Goal: Check status: Check status

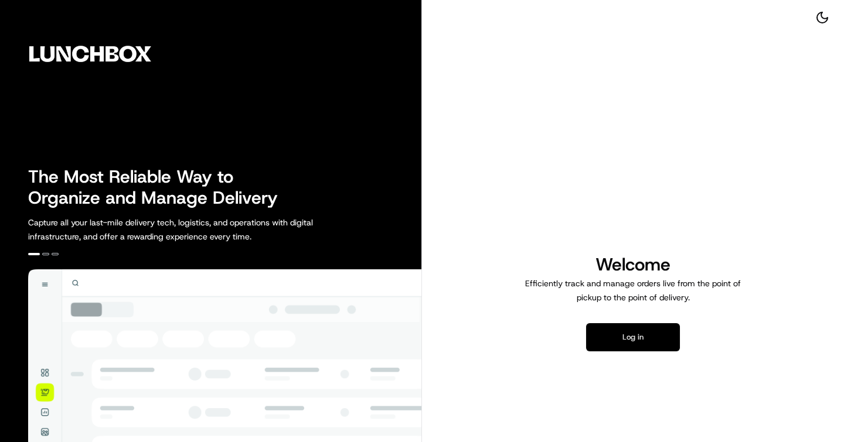
click at [619, 349] on button "Log in" at bounding box center [633, 337] width 94 height 28
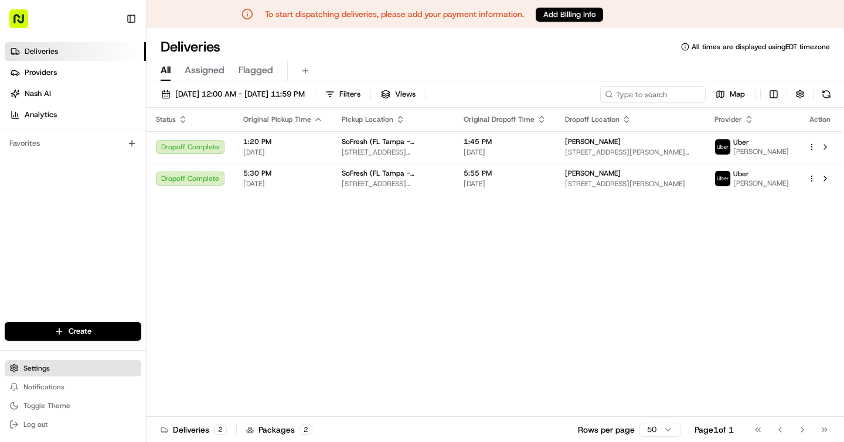
click at [62, 371] on button "Settings" at bounding box center [73, 368] width 137 height 16
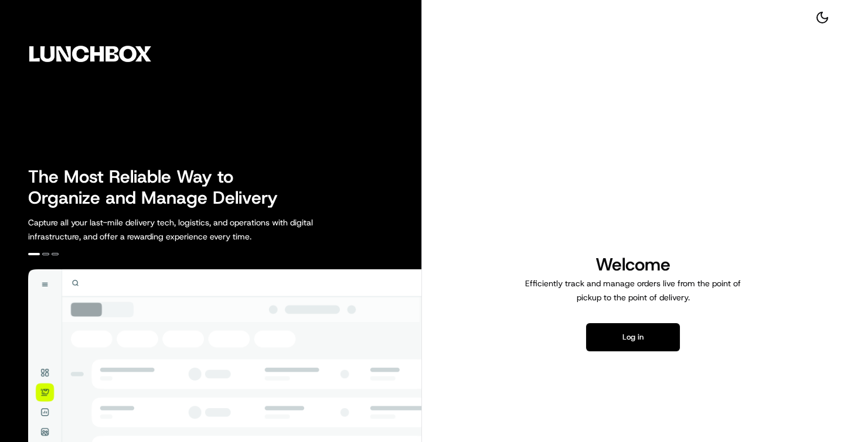
click at [611, 353] on div "Welcome Efficiently track and manage orders live from the point of pickup to th…" at bounding box center [633, 302] width 422 height 605
click at [604, 341] on button "Log in" at bounding box center [633, 337] width 94 height 28
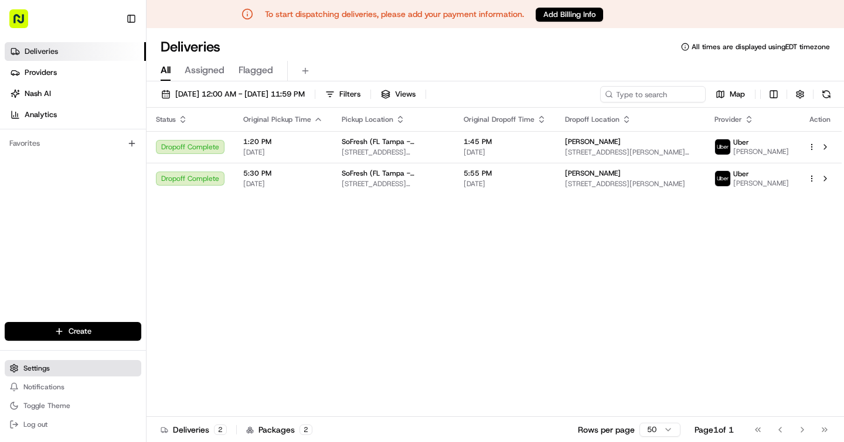
click at [63, 372] on button "Settings" at bounding box center [73, 368] width 137 height 16
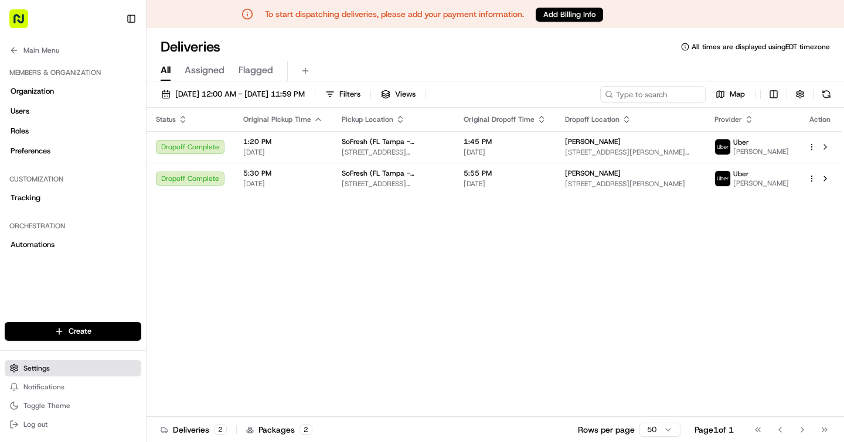
click at [90, 372] on button "Settings" at bounding box center [73, 368] width 137 height 16
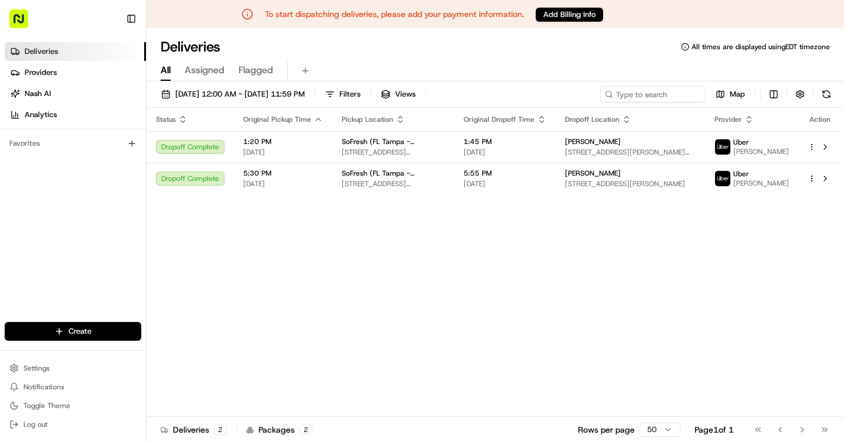
click at [18, 18] on rect "button" at bounding box center [18, 18] width 19 height 19
click at [369, 344] on div "Status Original Pickup Time Pickup Location Original Dropoff Time Dropoff Locat…" at bounding box center [494, 262] width 695 height 309
click at [800, 93] on button "button" at bounding box center [800, 94] width 16 height 16
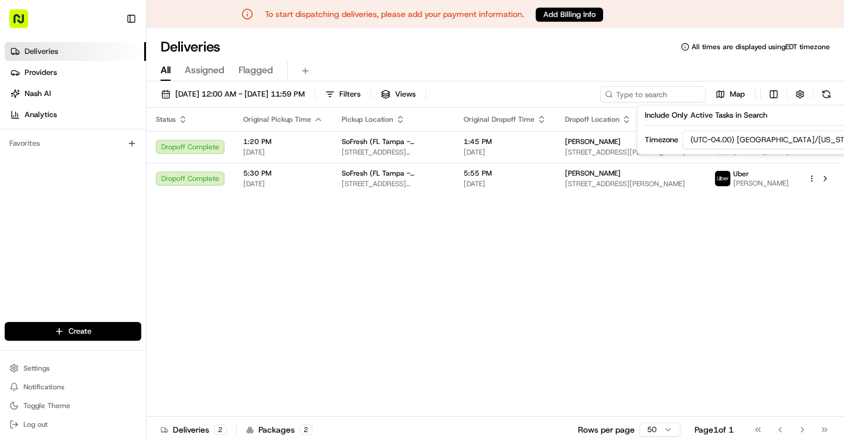
click at [690, 213] on div "Status Original Pickup Time Pickup Location Original Dropoff Time Dropoff Locat…" at bounding box center [494, 262] width 695 height 309
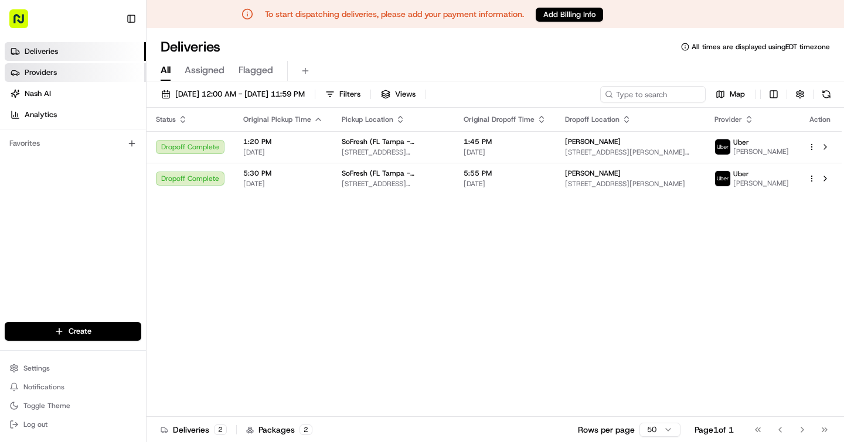
click at [26, 73] on span "Providers" at bounding box center [41, 72] width 32 height 11
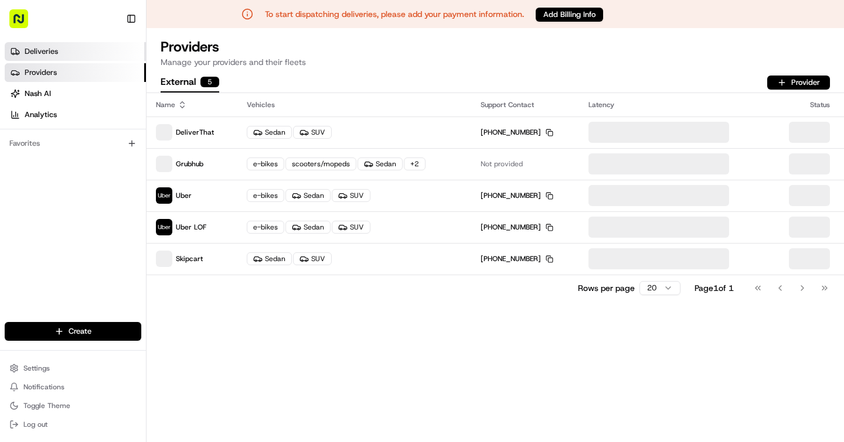
click at [41, 46] on span "Deliveries" at bounding box center [41, 51] width 33 height 11
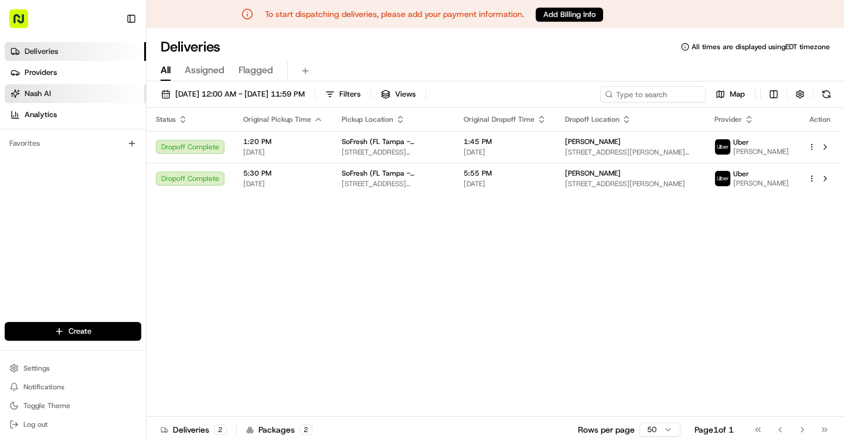
click at [47, 97] on span "Nash AI" at bounding box center [38, 93] width 26 height 11
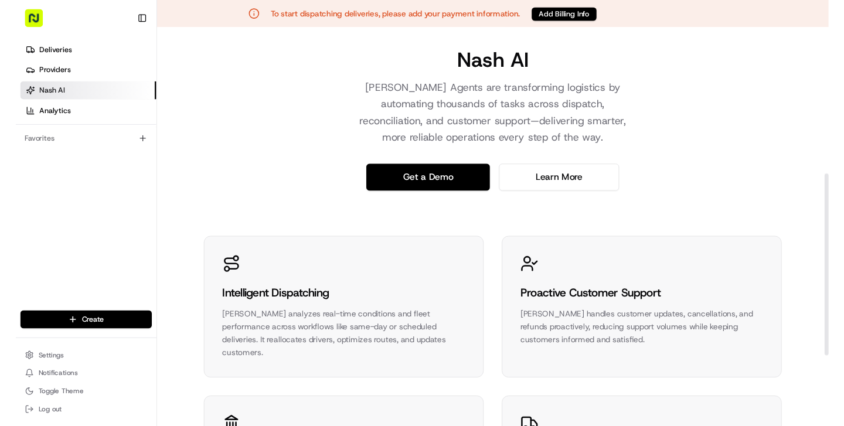
scroll to position [356, 0]
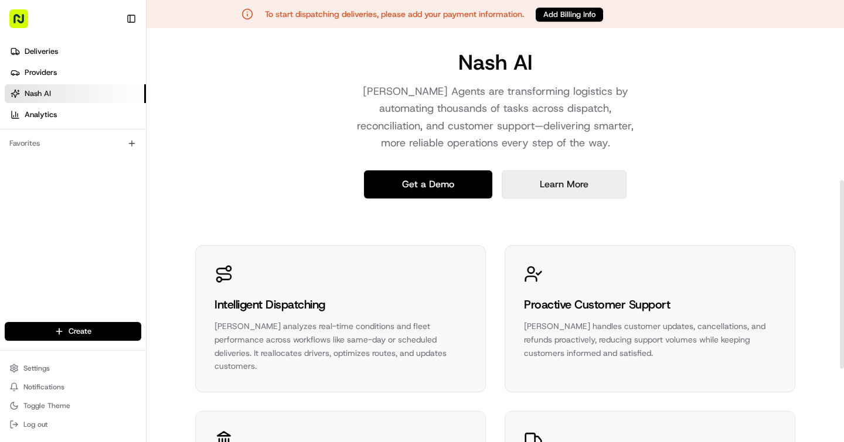
click at [542, 190] on link "Learn More" at bounding box center [564, 185] width 125 height 28
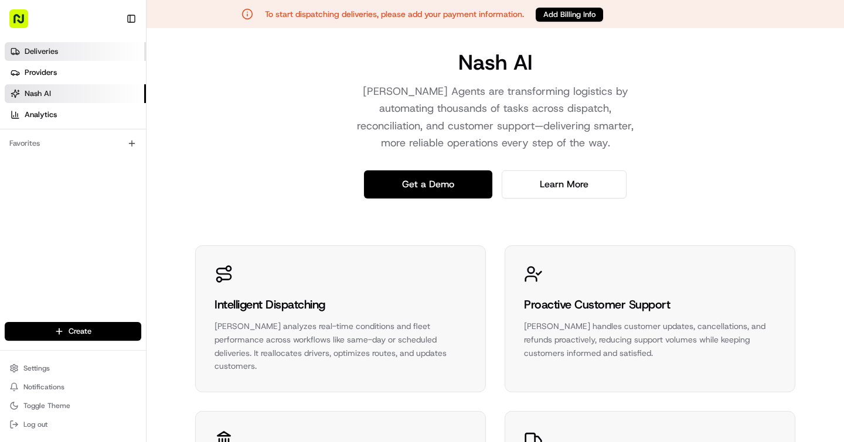
click at [47, 52] on span "Deliveries" at bounding box center [41, 51] width 33 height 11
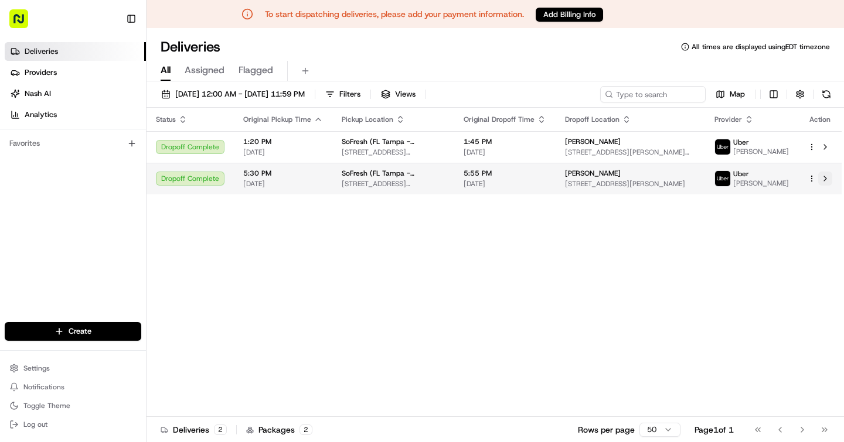
click at [825, 186] on button at bounding box center [825, 179] width 14 height 14
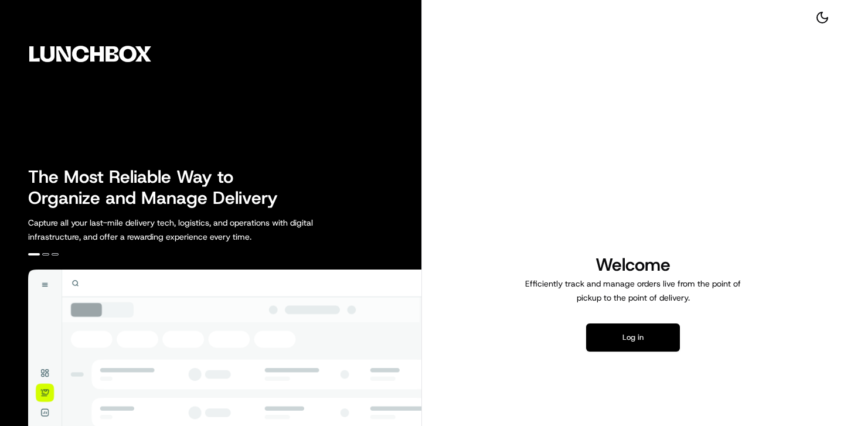
click at [654, 333] on button "Log in" at bounding box center [633, 337] width 94 height 28
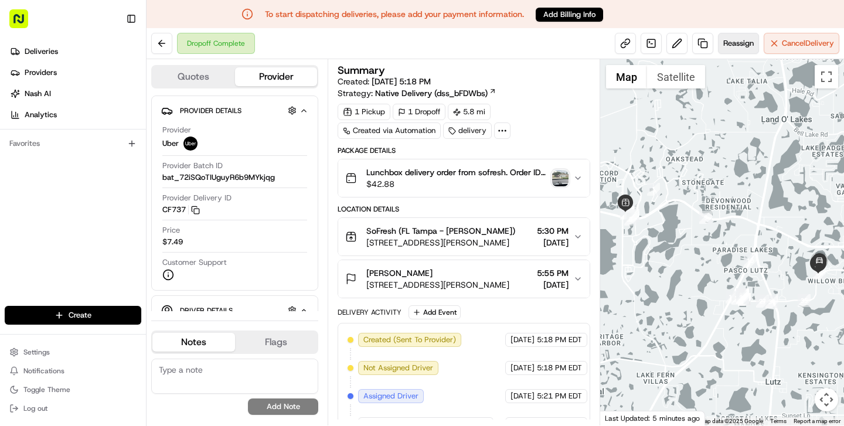
click at [724, 44] on span "Reassign" at bounding box center [738, 43] width 30 height 11
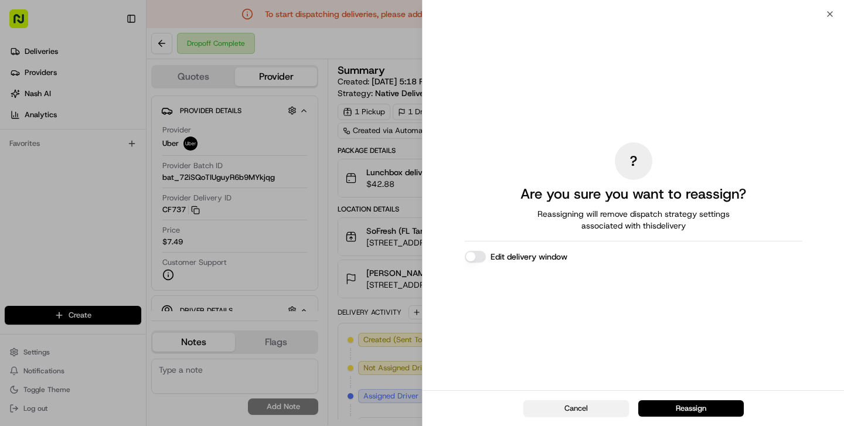
click at [580, 411] on button "Cancel" at bounding box center [575, 408] width 105 height 16
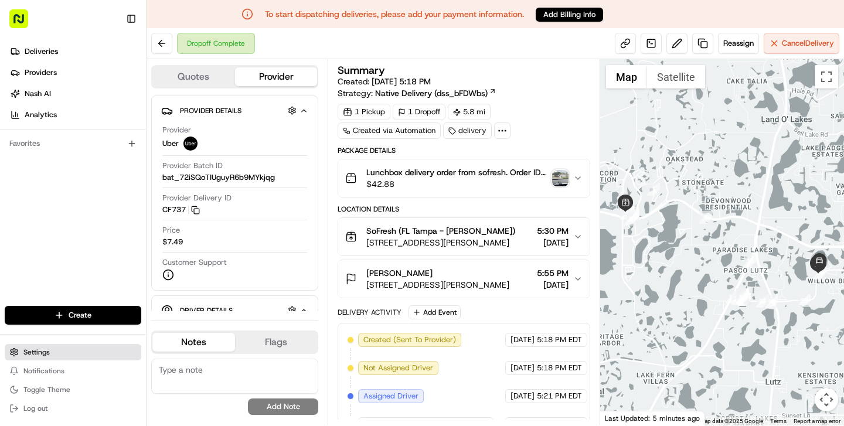
click at [42, 355] on span "Settings" at bounding box center [36, 352] width 26 height 9
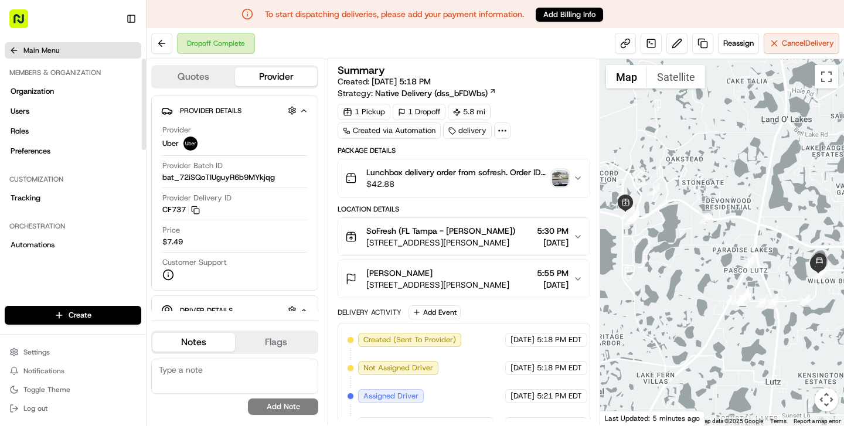
click at [9, 48] on button "Main Menu" at bounding box center [73, 50] width 137 height 16
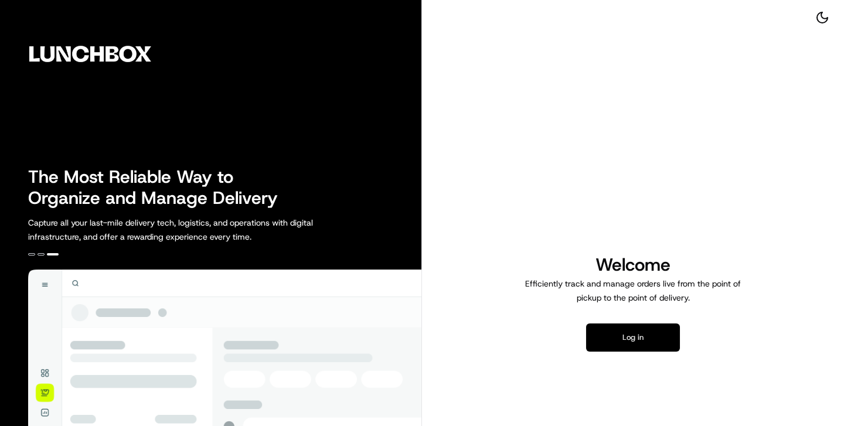
click at [616, 333] on button "Log in" at bounding box center [633, 337] width 94 height 28
